Goal: Information Seeking & Learning: Check status

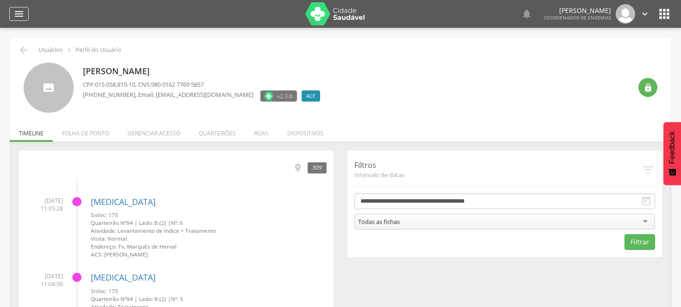
click at [19, 8] on icon "" at bounding box center [18, 13] width 11 height 11
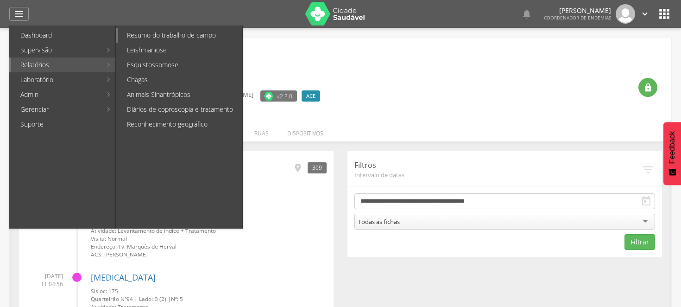
click at [181, 34] on link "Resumo do trabalho de campo" at bounding box center [180, 35] width 125 height 15
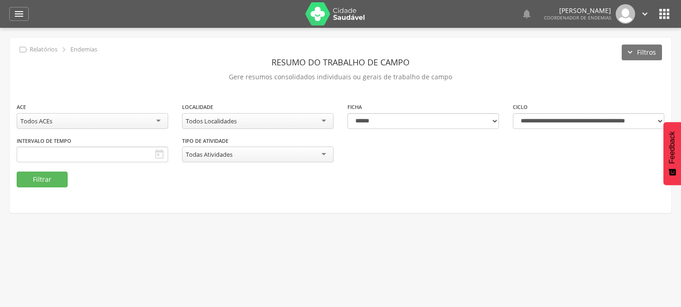
type input "**********"
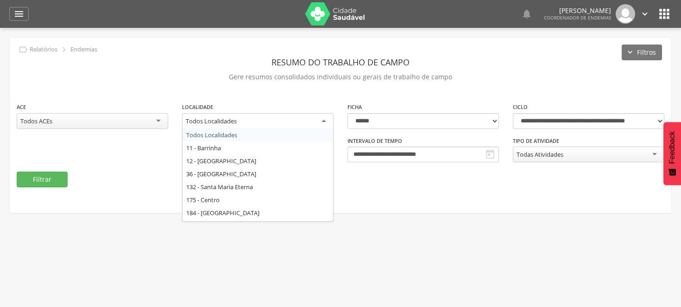
click at [323, 119] on div "Todos Localidades" at bounding box center [258, 121] width 152 height 17
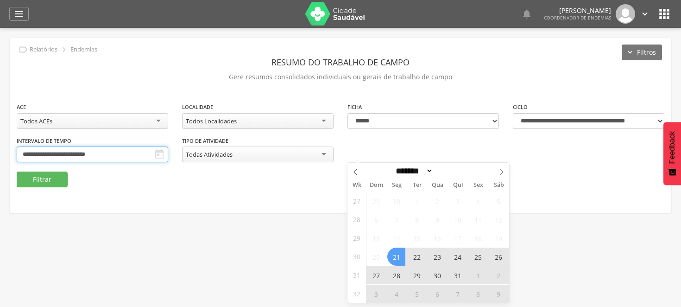
click at [168, 153] on input "**********" at bounding box center [93, 154] width 152 height 16
click at [500, 172] on icon at bounding box center [501, 172] width 6 height 6
select select "*"
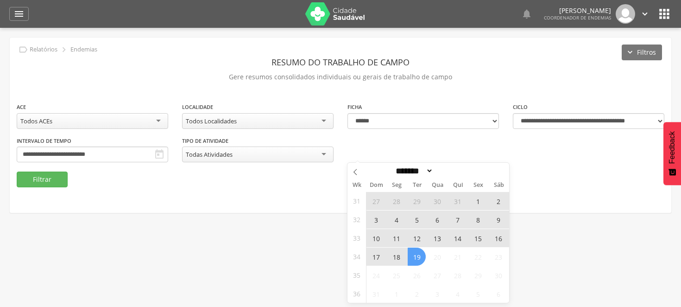
click at [376, 235] on span "10" at bounding box center [376, 238] width 18 height 18
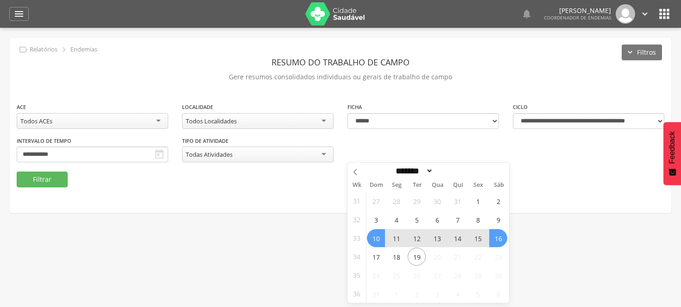
click at [501, 232] on span "16" at bounding box center [498, 238] width 18 height 18
type input "**********"
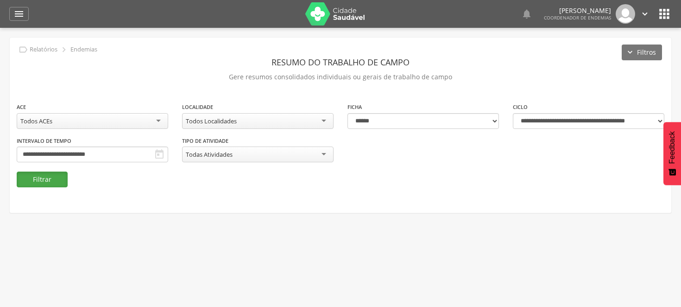
click at [47, 176] on button "Filtrar" at bounding box center [42, 179] width 51 height 16
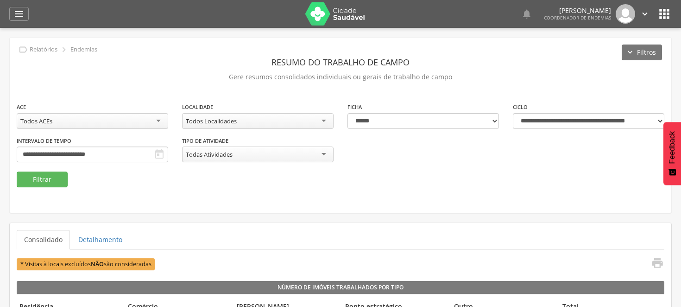
click at [327, 118] on div "Todos Localidades" at bounding box center [258, 121] width 152 height 16
click at [44, 178] on button "Filtrar" at bounding box center [42, 179] width 51 height 16
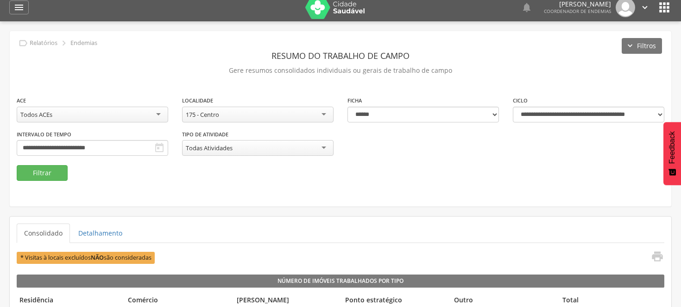
scroll to position [2, 0]
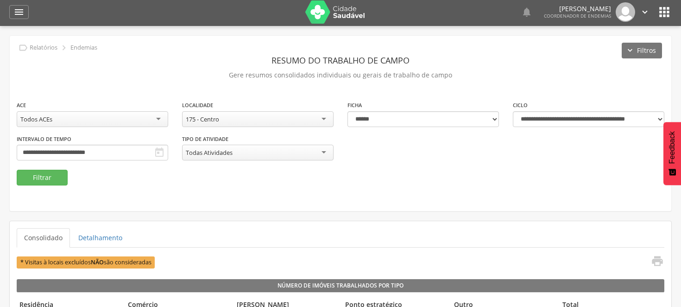
click at [326, 117] on div "175 - Centro" at bounding box center [258, 119] width 152 height 16
click at [36, 174] on button "Filtrar" at bounding box center [42, 178] width 51 height 16
click at [24, 179] on button "Filtrar" at bounding box center [42, 178] width 51 height 16
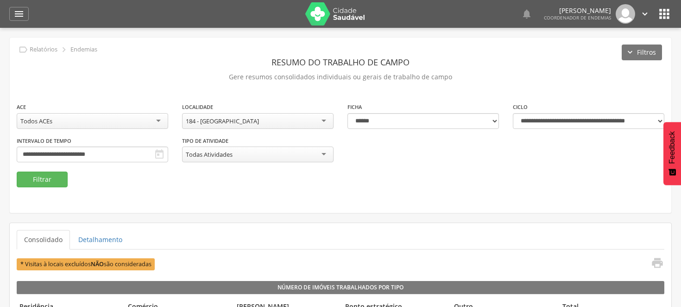
click at [325, 121] on div "184 - [GEOGRAPHIC_DATA]" at bounding box center [258, 121] width 152 height 16
drag, startPoint x: 236, startPoint y: 215, endPoint x: 229, endPoint y: 212, distance: 7.9
click at [55, 180] on button "Filtrar" at bounding box center [42, 179] width 51 height 16
click at [324, 120] on div "185 - Biela" at bounding box center [258, 121] width 152 height 16
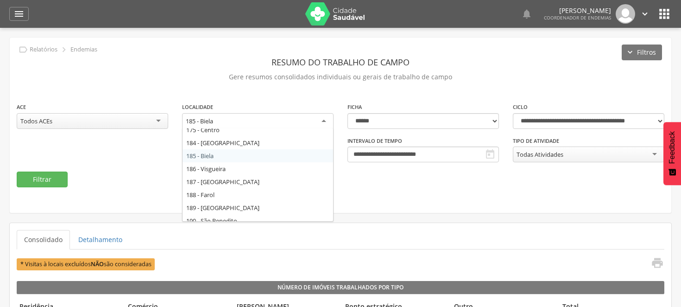
scroll to position [76, 0]
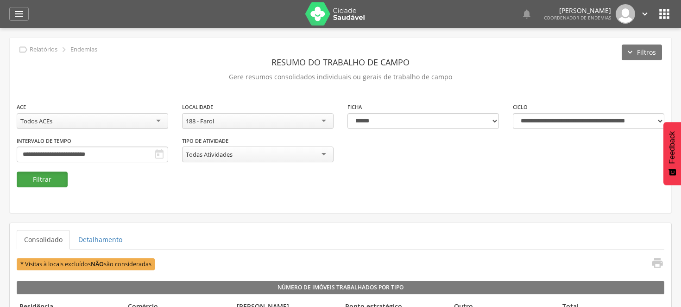
click at [54, 178] on button "Filtrar" at bounding box center [42, 179] width 51 height 16
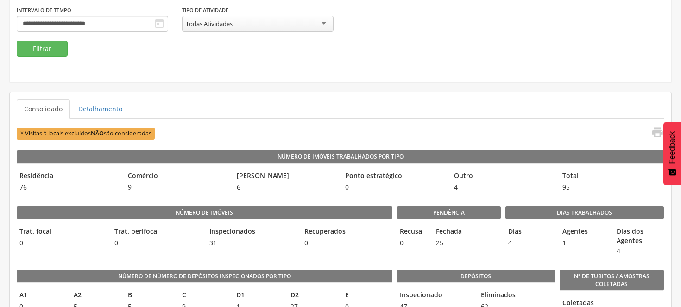
scroll to position [28, 0]
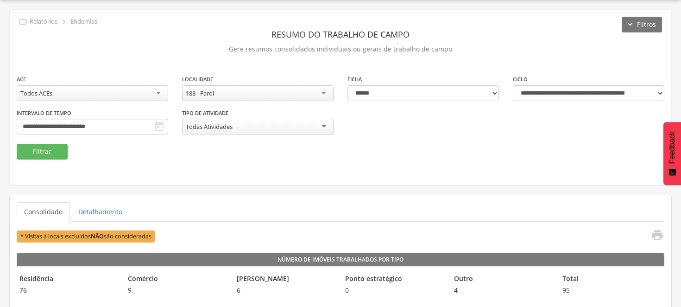
click at [324, 93] on div "188 - Farol" at bounding box center [258, 93] width 152 height 16
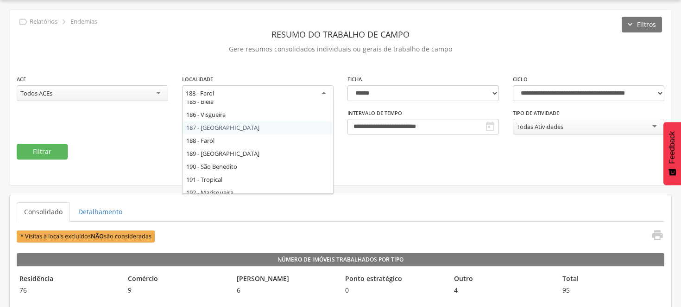
scroll to position [102, 0]
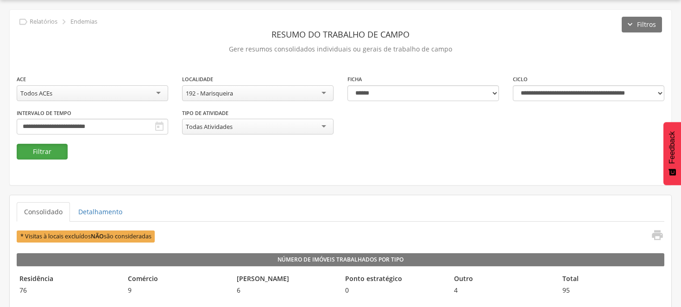
click at [35, 153] on button "Filtrar" at bounding box center [42, 152] width 51 height 16
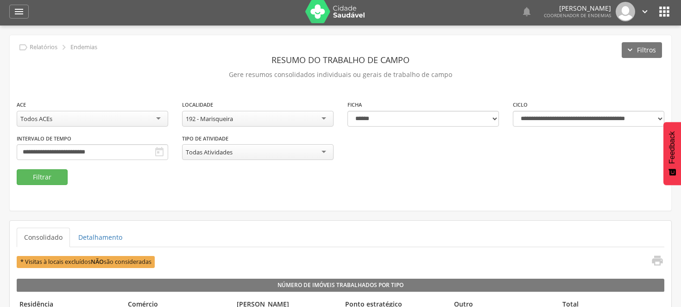
scroll to position [0, 0]
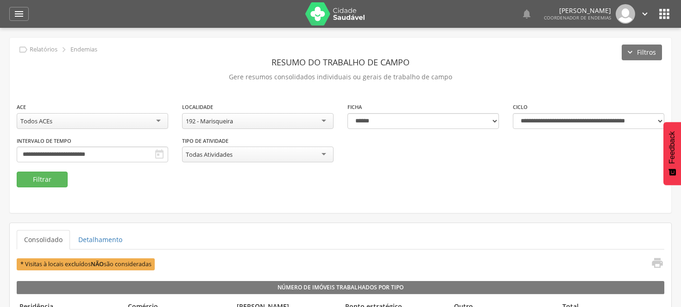
click at [322, 118] on div "192 - Marisqueira" at bounding box center [258, 121] width 152 height 16
click at [43, 178] on button "Filtrar" at bounding box center [42, 179] width 51 height 16
click at [62, 174] on button "Filtrar" at bounding box center [42, 179] width 51 height 16
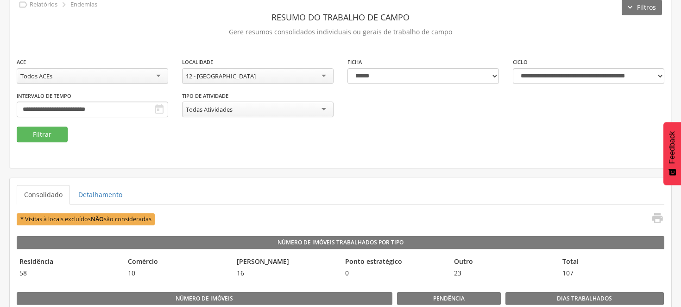
scroll to position [28, 0]
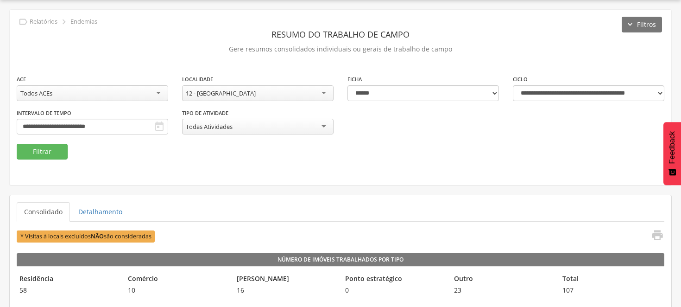
click at [325, 92] on div "12 - [GEOGRAPHIC_DATA]" at bounding box center [258, 93] width 152 height 16
click at [31, 149] on button "Filtrar" at bounding box center [42, 152] width 51 height 16
click at [62, 152] on button "Filtrar" at bounding box center [42, 152] width 51 height 16
click at [326, 93] on div "36 - [GEOGRAPHIC_DATA]" at bounding box center [258, 93] width 152 height 16
click at [48, 149] on button "Filtrar" at bounding box center [42, 152] width 51 height 16
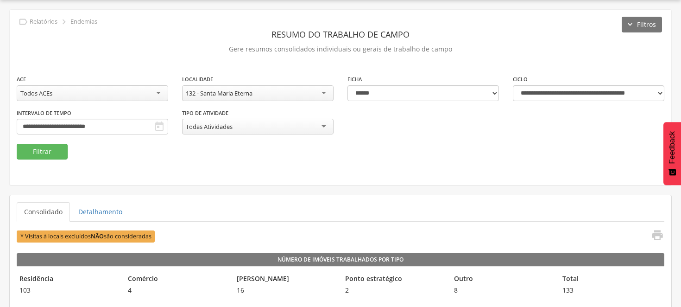
scroll to position [79, 0]
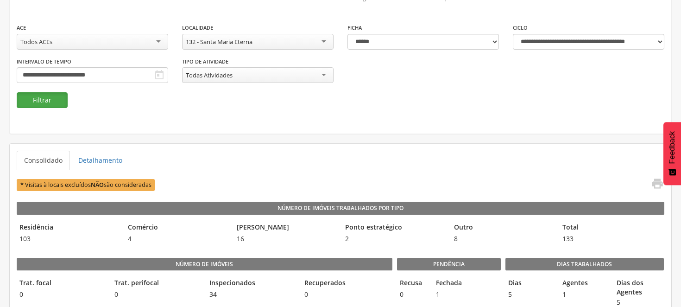
click at [44, 98] on button "Filtrar" at bounding box center [42, 100] width 51 height 16
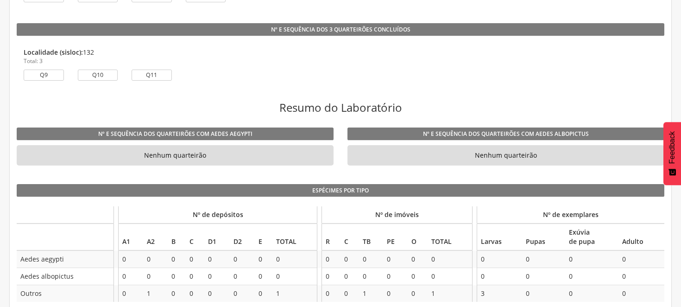
scroll to position [728, 0]
